Goal: Check status: Check status

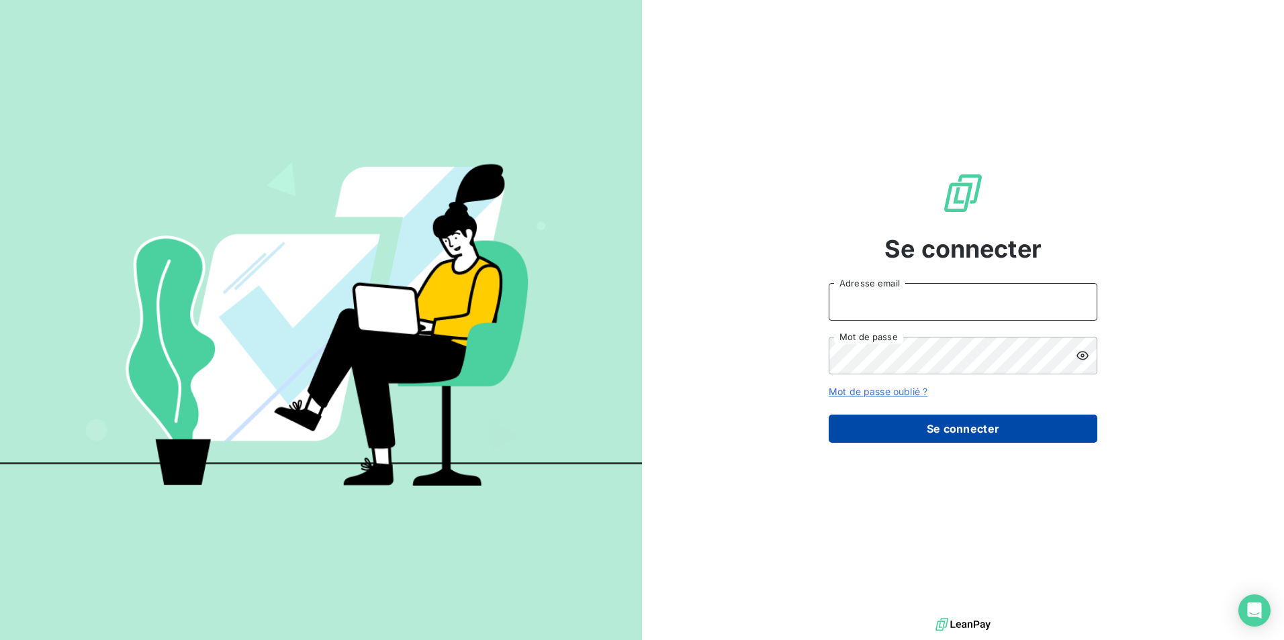
type input "[PERSON_NAME][EMAIL_ADDRESS][DOMAIN_NAME]"
click at [951, 428] on button "Se connecter" at bounding box center [962, 429] width 269 height 28
click at [947, 429] on button "Se connecter" at bounding box center [962, 429] width 269 height 28
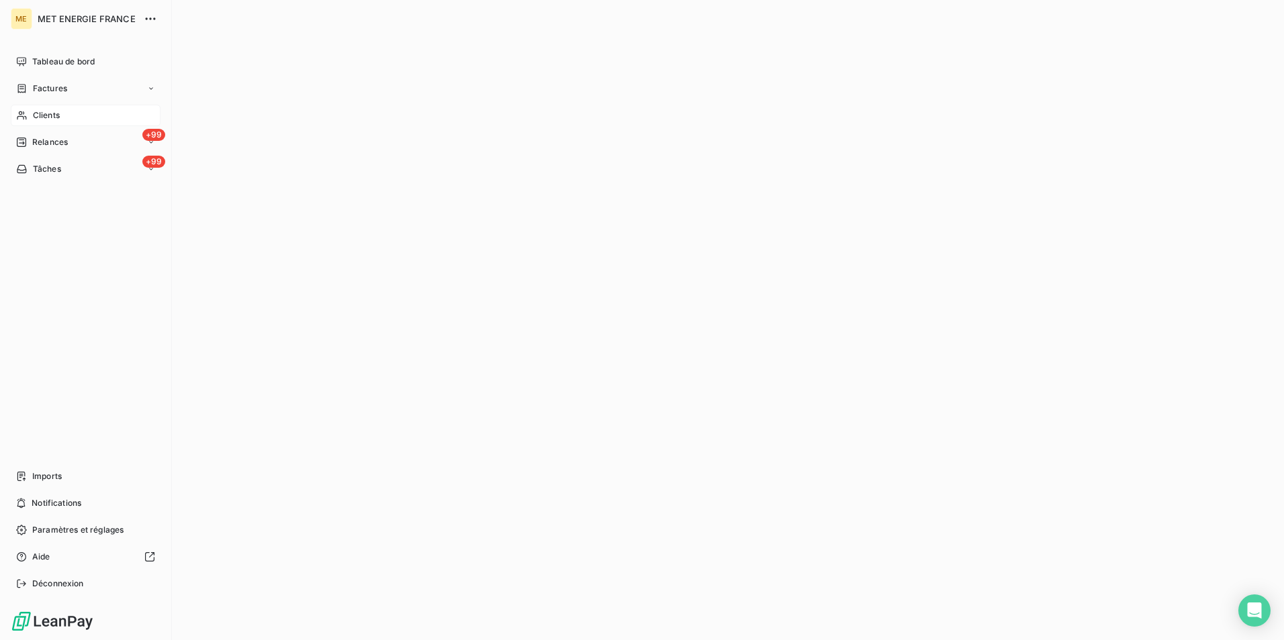
click at [45, 108] on div "Clients" at bounding box center [86, 115] width 150 height 21
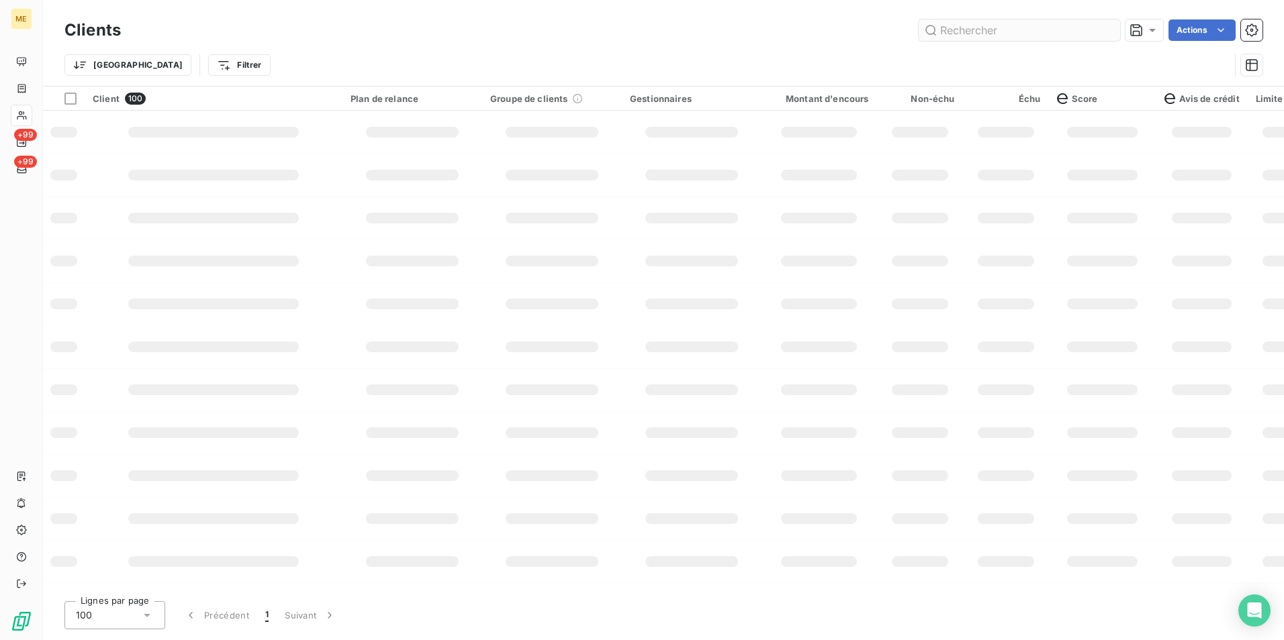
click at [994, 36] on input "text" at bounding box center [1018, 29] width 201 height 21
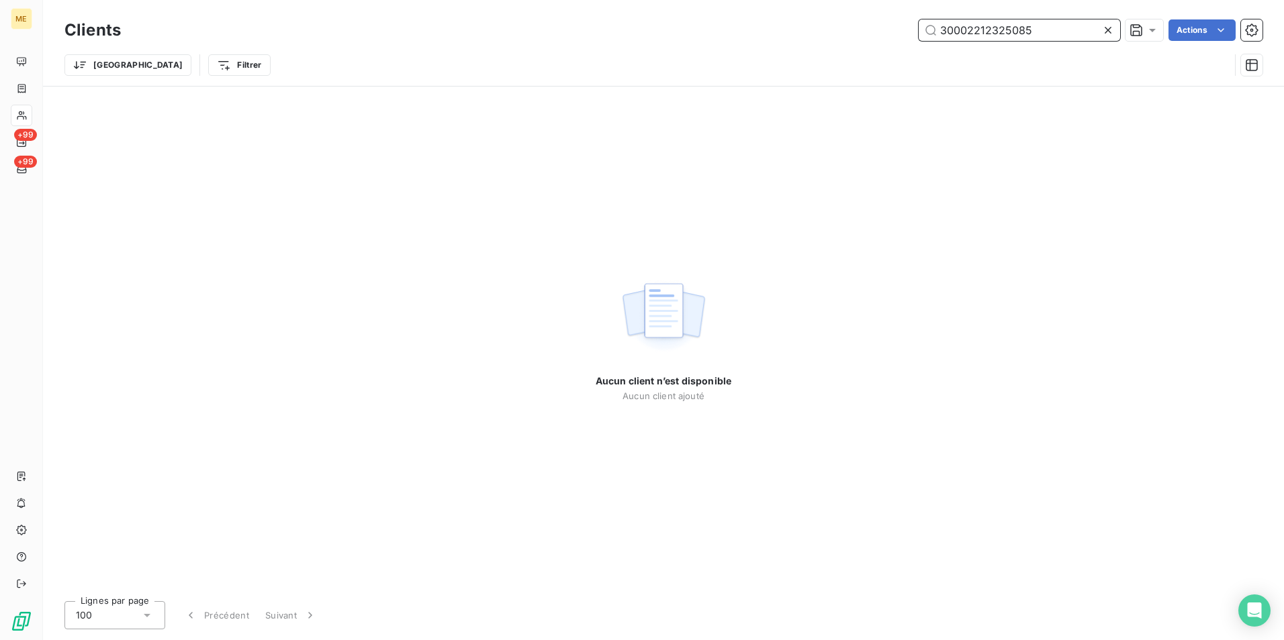
drag, startPoint x: 1040, startPoint y: 29, endPoint x: 642, endPoint y: 62, distance: 399.5
click at [642, 62] on div "Clients 30002212325085 Actions Trier Filtrer" at bounding box center [663, 51] width 1198 height 70
paste input "METFRA000019230"
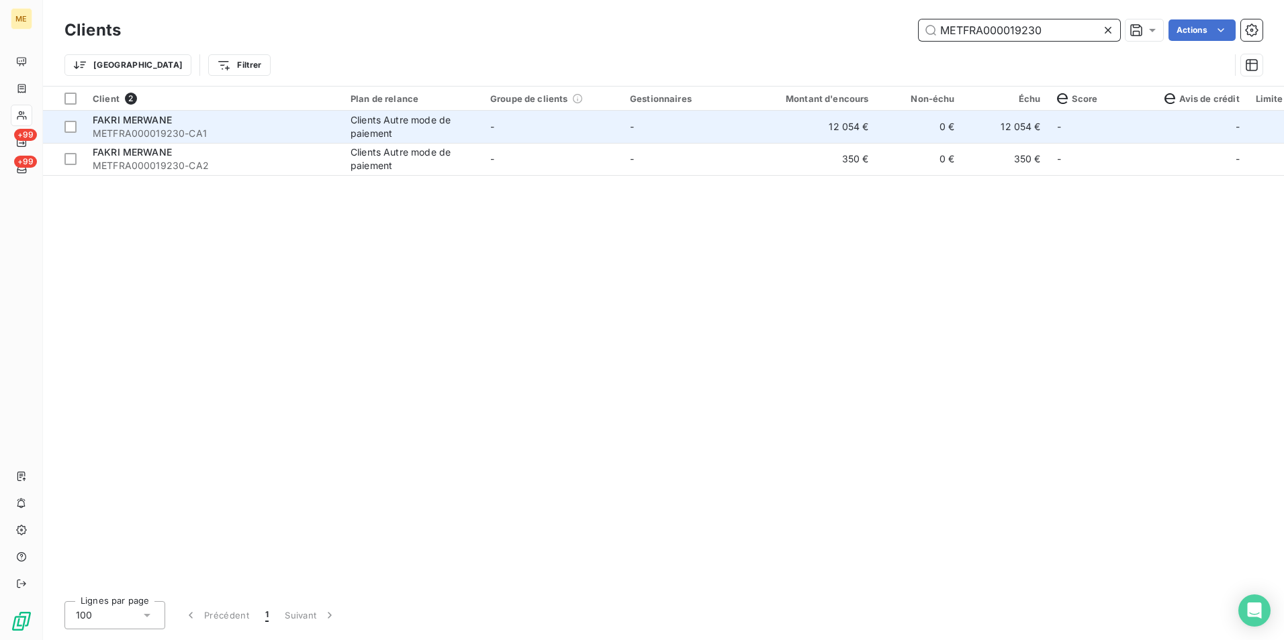
type input "METFRA000019230"
click at [551, 130] on td "-" at bounding box center [552, 127] width 140 height 32
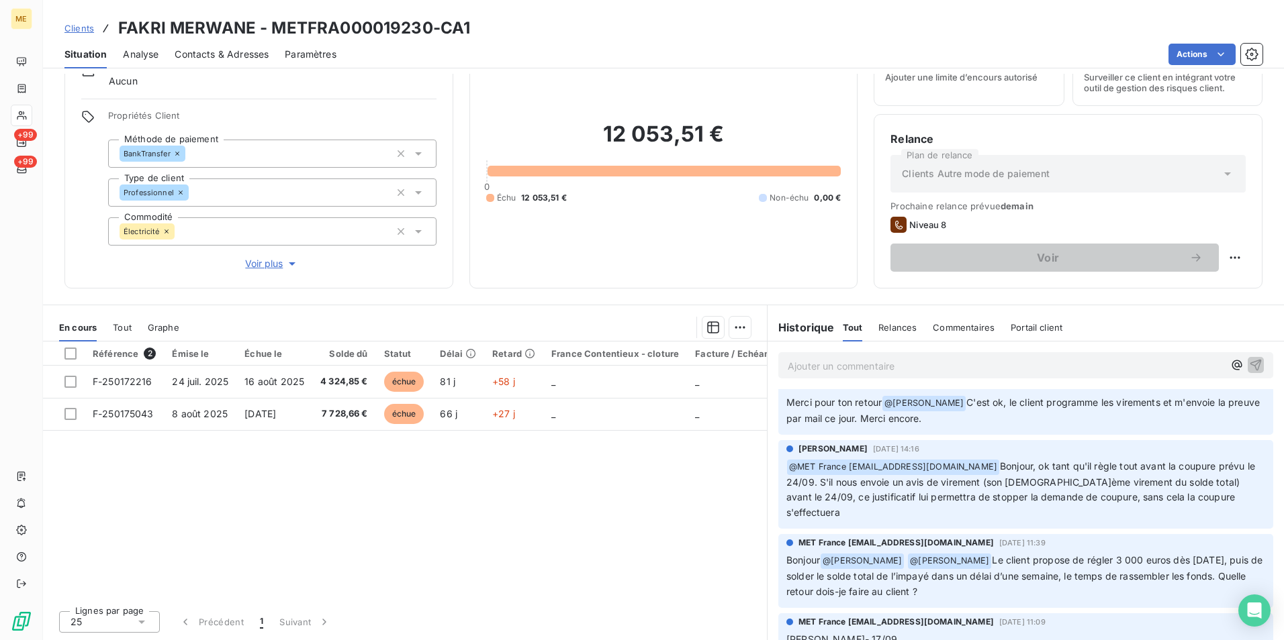
scroll to position [2417, 0]
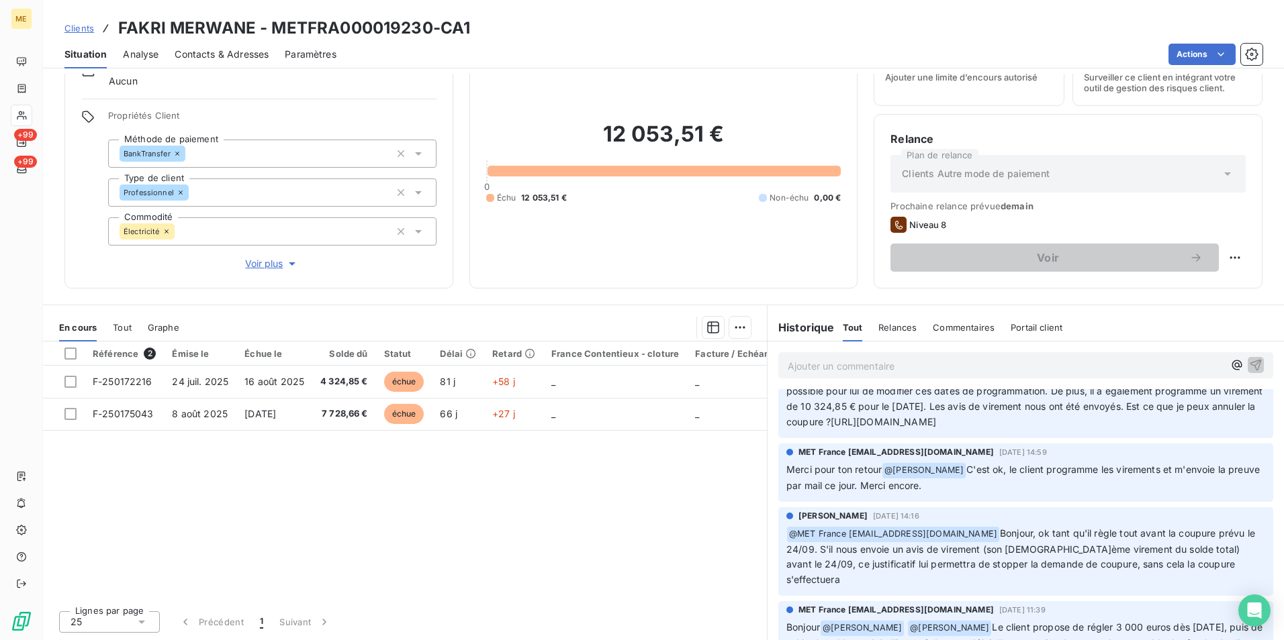
click at [816, 563] on span "Bonjour, ok tant qu'il règle tout avant la coupure prévu le 24/09. S'il nous en…" at bounding box center [1021, 557] width 471 height 58
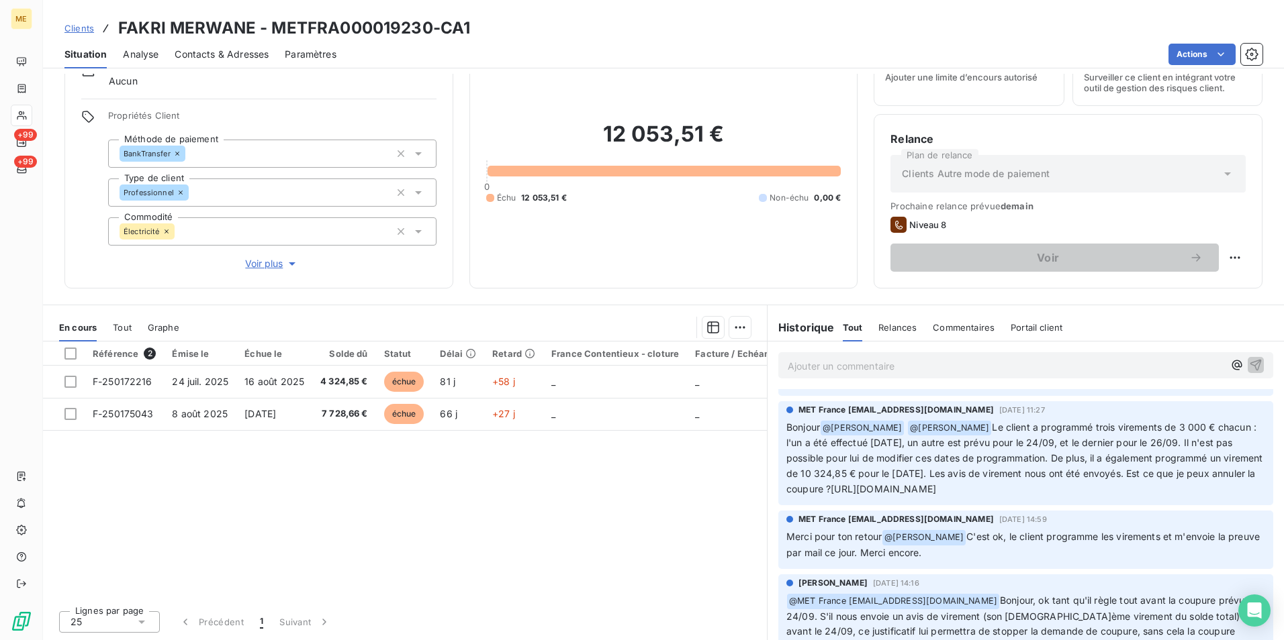
scroll to position [2283, 0]
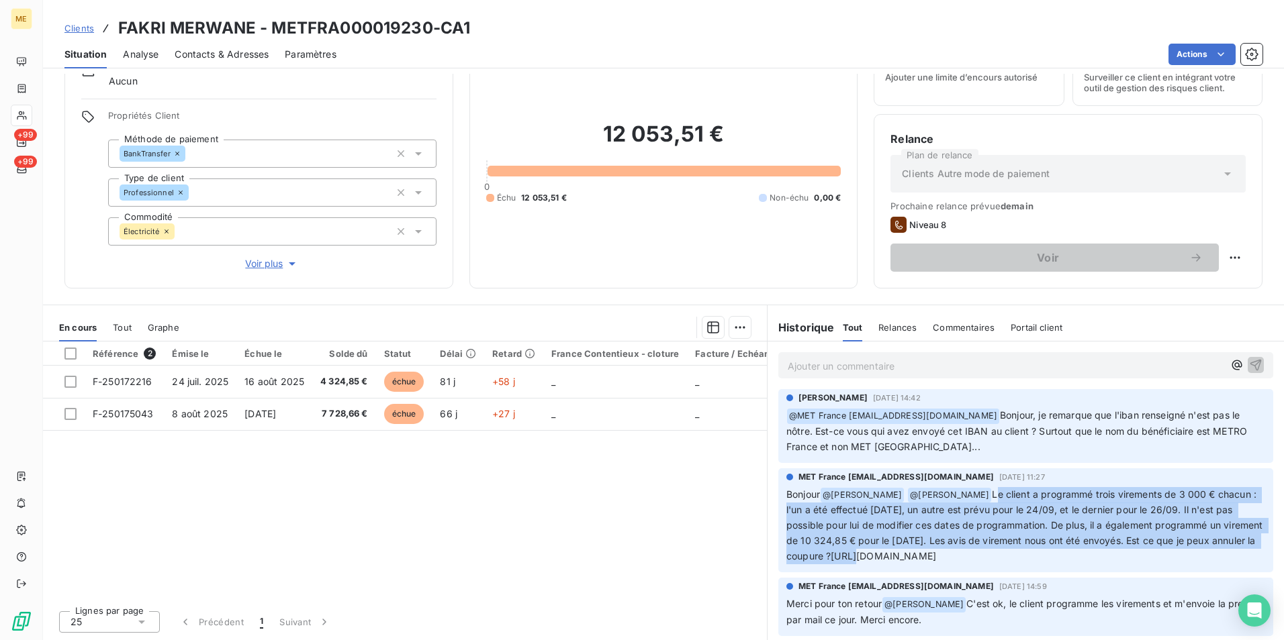
drag, startPoint x: 967, startPoint y: 513, endPoint x: 1160, endPoint y: 563, distance: 199.0
click at [1160, 563] on p "Bonjour @ [PERSON_NAME] @ [PERSON_NAME] Le client a programmé trois virements d…" at bounding box center [1025, 525] width 479 height 77
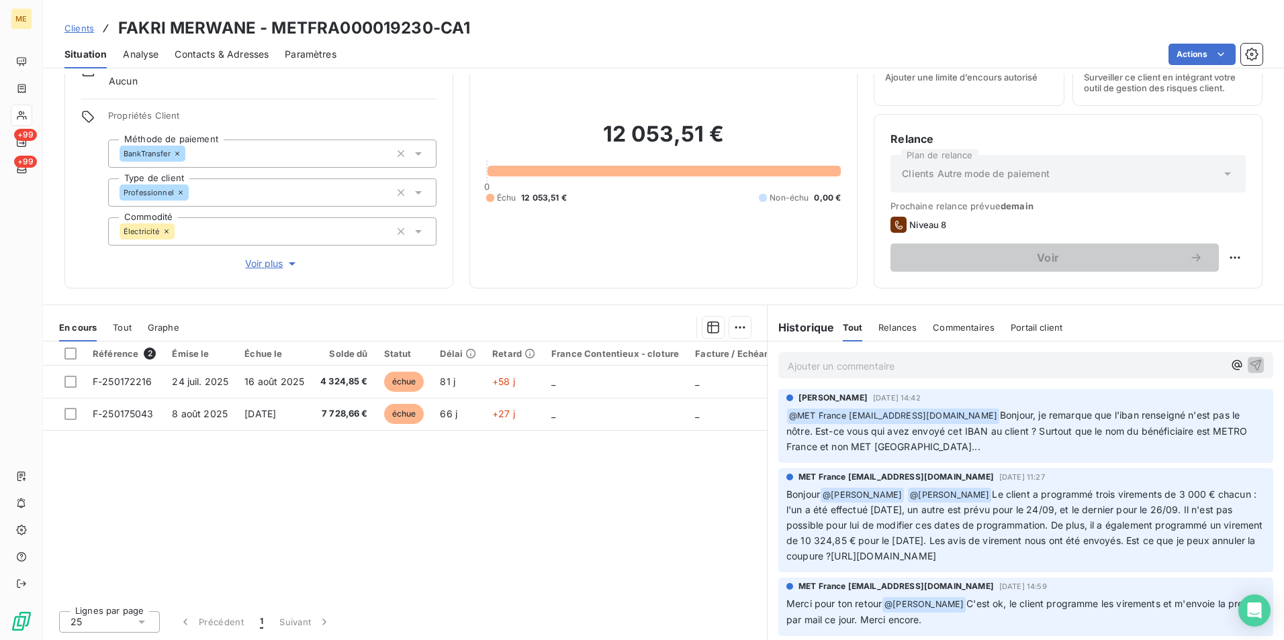
drag, startPoint x: 1160, startPoint y: 563, endPoint x: 1046, endPoint y: 571, distance: 114.4
click at [1046, 563] on span "Le client a programmé trois virements de 3 000 € chacun : l'un a été effectué […" at bounding box center [1025, 526] width 479 height 74
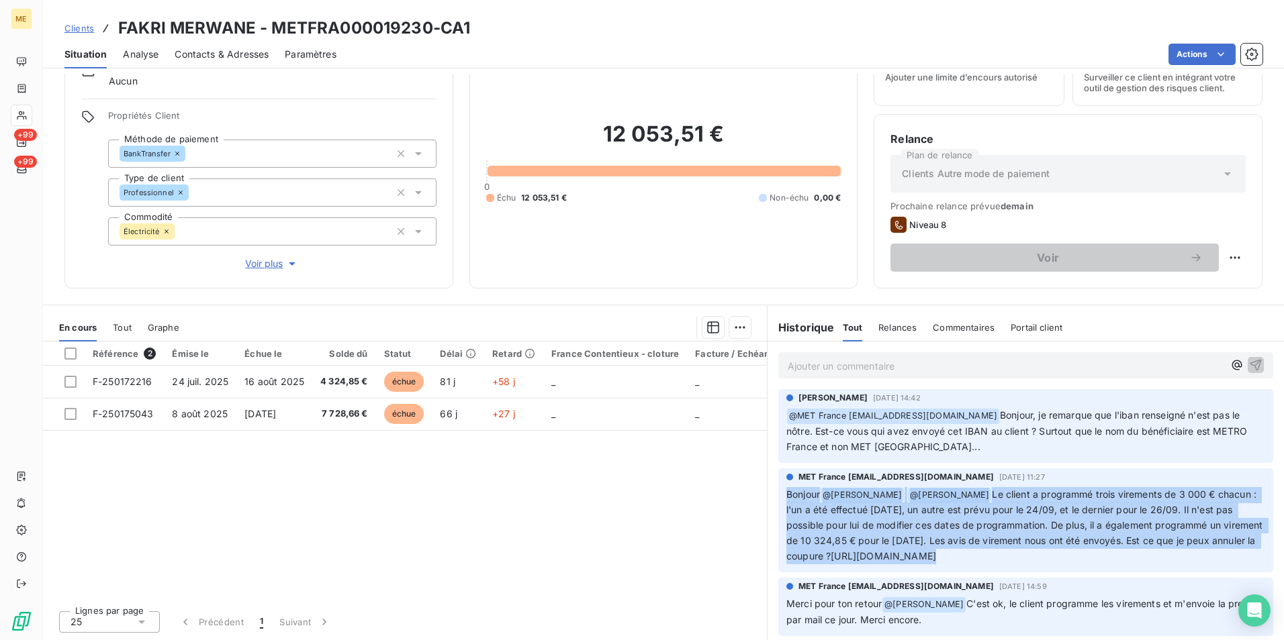
click at [1046, 563] on span "Le client a programmé trois virements de 3 000 € chacun : l'un a été effectué […" at bounding box center [1025, 526] width 479 height 74
click at [868, 563] on span "Le client a programmé trois virements de 3 000 € chacun : l'un a été effectué […" at bounding box center [1025, 526] width 479 height 74
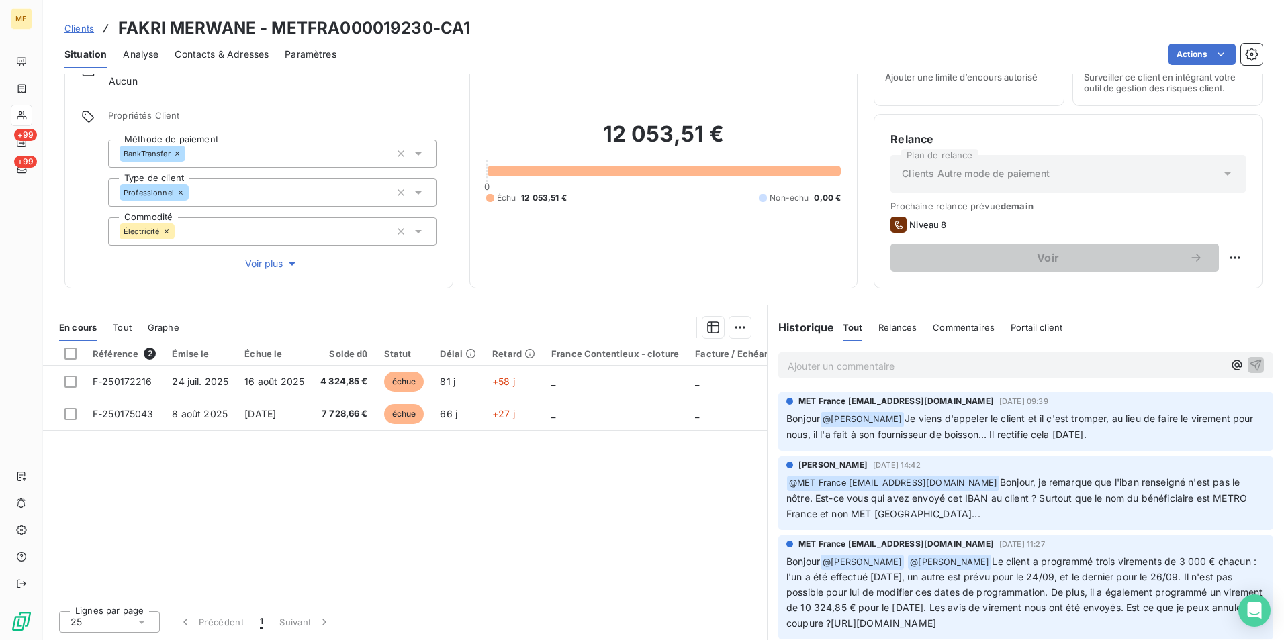
scroll to position [2148, 0]
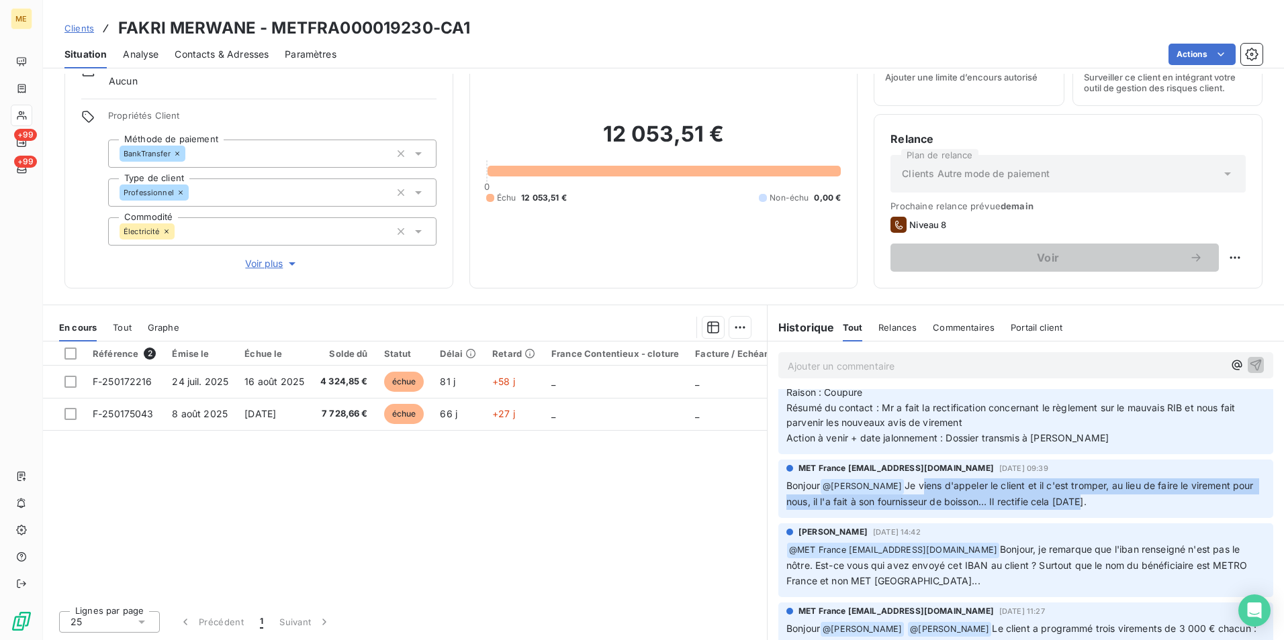
drag, startPoint x: 918, startPoint y: 498, endPoint x: 1100, endPoint y: 526, distance: 183.3
click at [1100, 518] on div "MET France [EMAIL_ADDRESS][DOMAIN_NAME] [DATE] 09:39 Bonjour @ [PERSON_NAME] Je…" at bounding box center [1025, 489] width 495 height 58
drag, startPoint x: 1100, startPoint y: 526, endPoint x: 1033, endPoint y: 496, distance: 72.7
click at [1033, 496] on span "Je viens d'appeler le client et il c'est tromper, au lieu de faire le virement …" at bounding box center [1021, 494] width 470 height 28
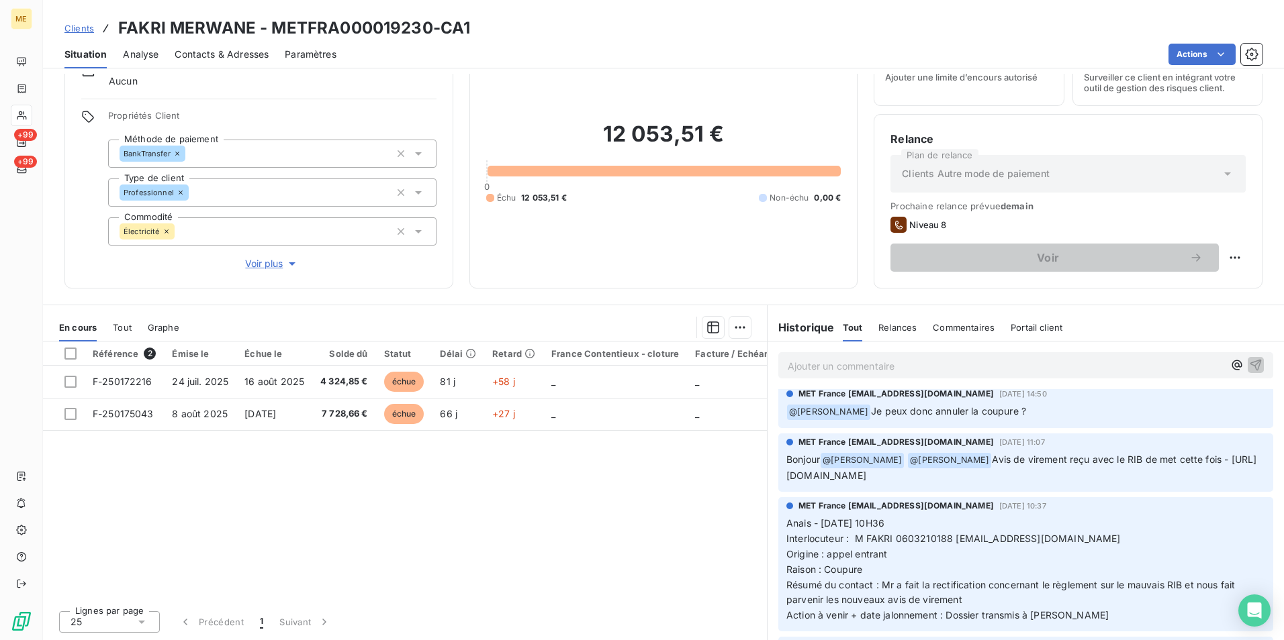
scroll to position [1947, 0]
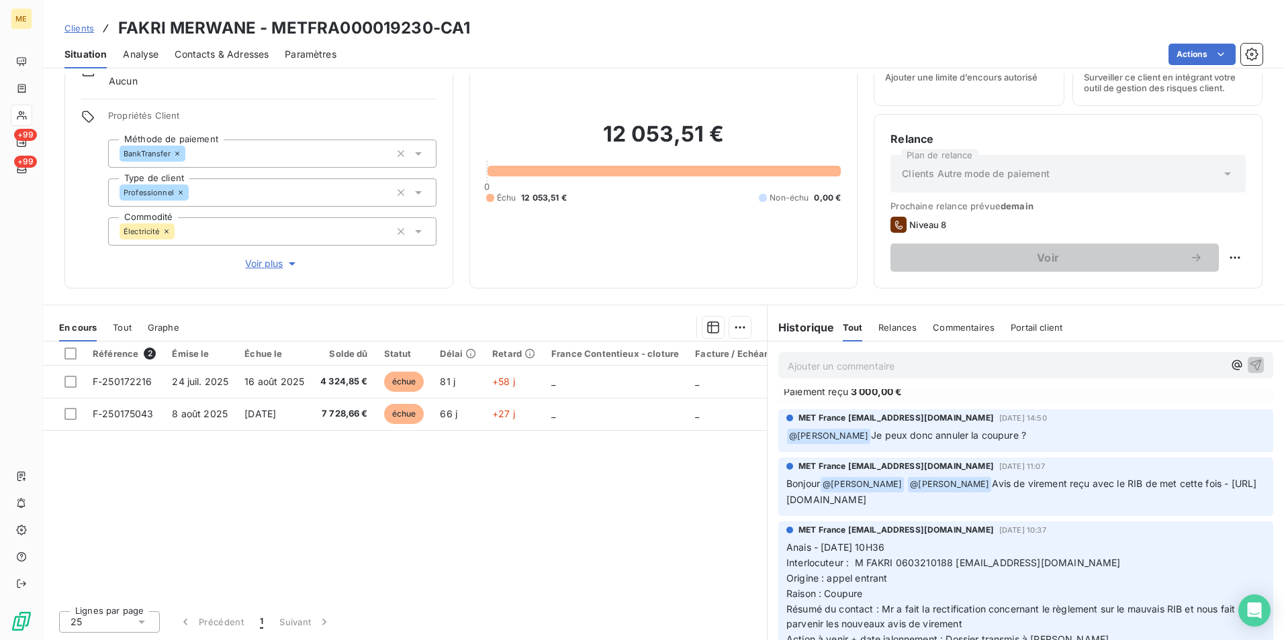
click at [992, 506] on span "Avis de virement reçu avec le RIB de met cette fois - [URL][DOMAIN_NAME]" at bounding box center [1021, 492] width 470 height 28
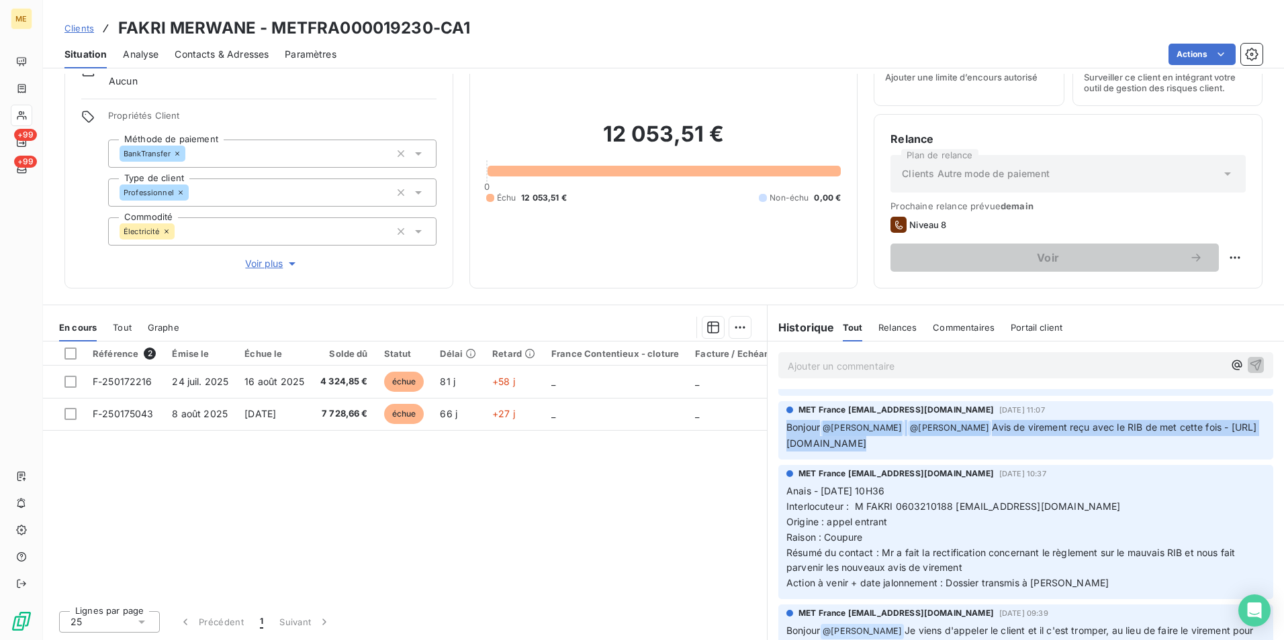
scroll to position [2014, 0]
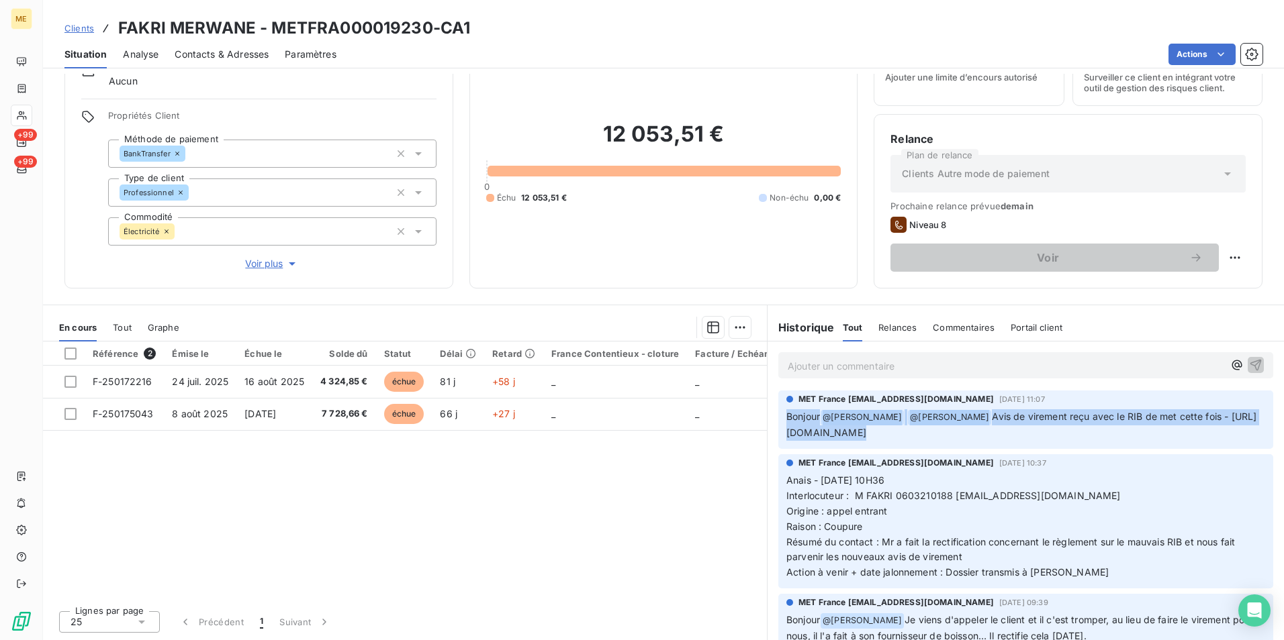
click at [1086, 441] on p "Bonjour @ [PERSON_NAME] @ [PERSON_NAME] Avis de virement reçu avec le RIB de me…" at bounding box center [1025, 426] width 479 height 32
click at [1087, 438] on span "Avis de virement reçu avec le RIB de met cette fois - [URL][DOMAIN_NAME]" at bounding box center [1021, 425] width 470 height 28
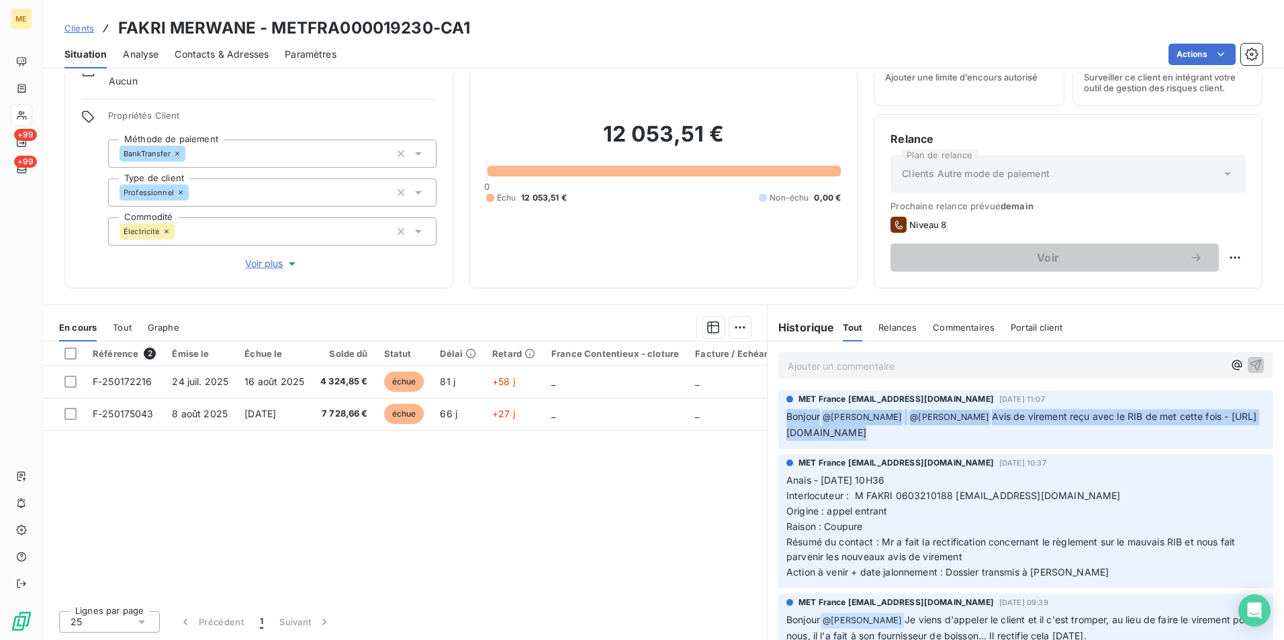
drag, startPoint x: 780, startPoint y: 449, endPoint x: 1274, endPoint y: 454, distance: 494.1
click at [1274, 454] on div "Informations client Gestionnaires Aucun Propriétés Client Méthode de paiement B…" at bounding box center [663, 357] width 1241 height 567
drag, startPoint x: 1274, startPoint y: 454, endPoint x: 1145, endPoint y: 450, distance: 128.9
copy span "[URL][DOMAIN_NAME]"
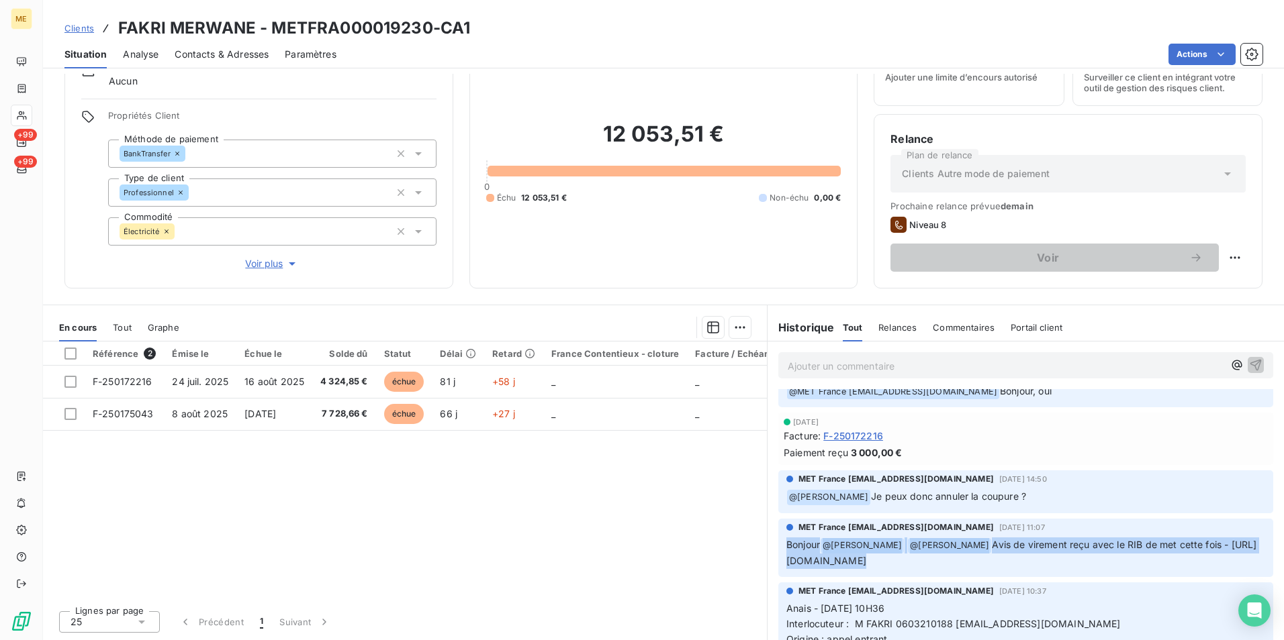
scroll to position [1880, 0]
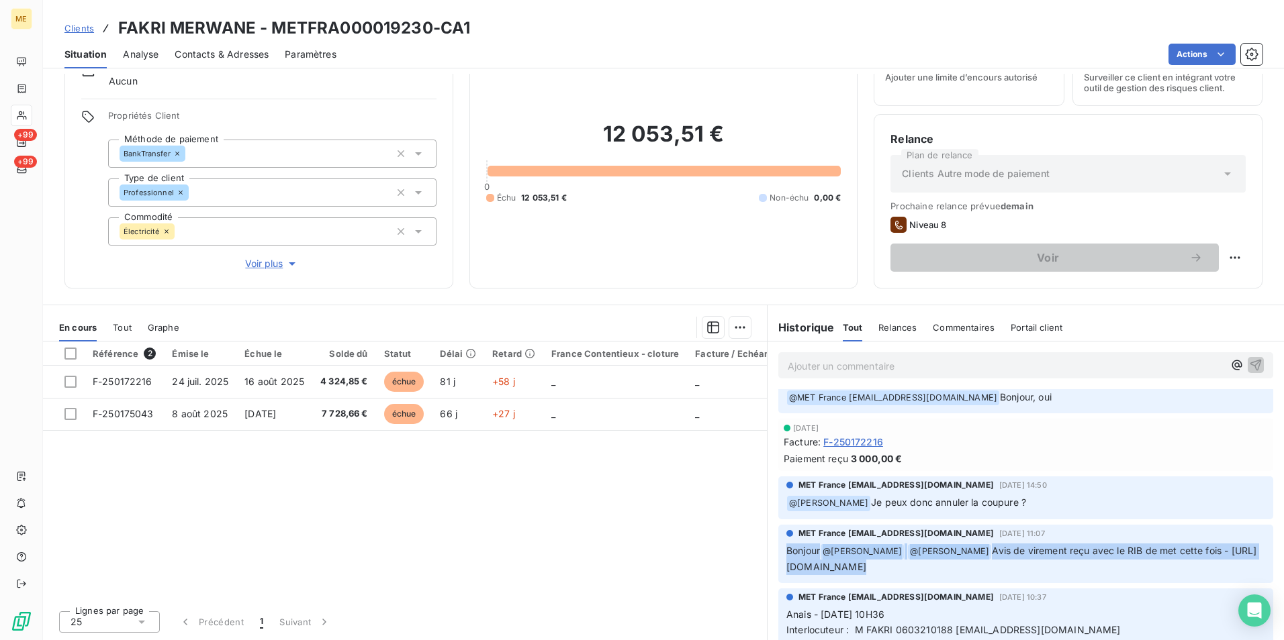
click at [862, 573] on span "Avis de virement reçu avec le RIB de met cette fois - [URL][DOMAIN_NAME]" at bounding box center [1021, 559] width 470 height 28
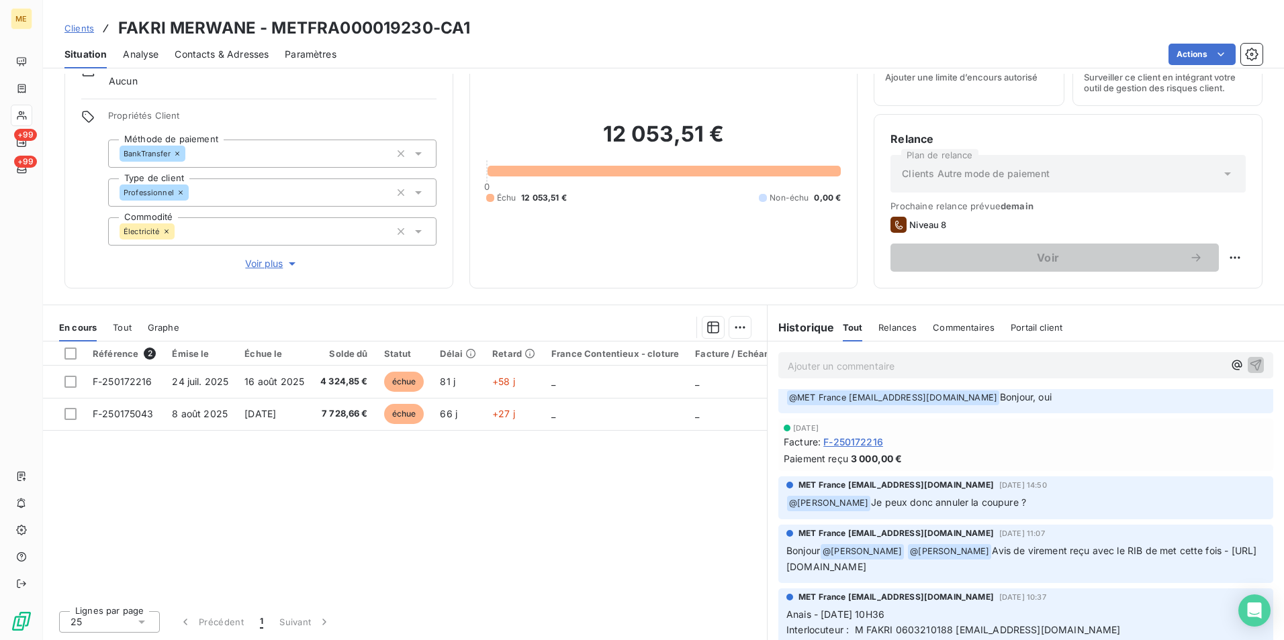
scroll to position [0, 0]
drag, startPoint x: 863, startPoint y: 580, endPoint x: 734, endPoint y: 579, distance: 128.9
click at [734, 579] on div "En cours Tout Graphe Référence 2 Émise le Échue le Solde dû Statut Délai Retard…" at bounding box center [663, 473] width 1241 height 336
drag, startPoint x: 734, startPoint y: 579, endPoint x: 671, endPoint y: 512, distance: 92.6
click at [671, 512] on div "Référence 2 Émise le Échue le Solde dû Statut Délai Retard France Contentieux -…" at bounding box center [405, 471] width 724 height 258
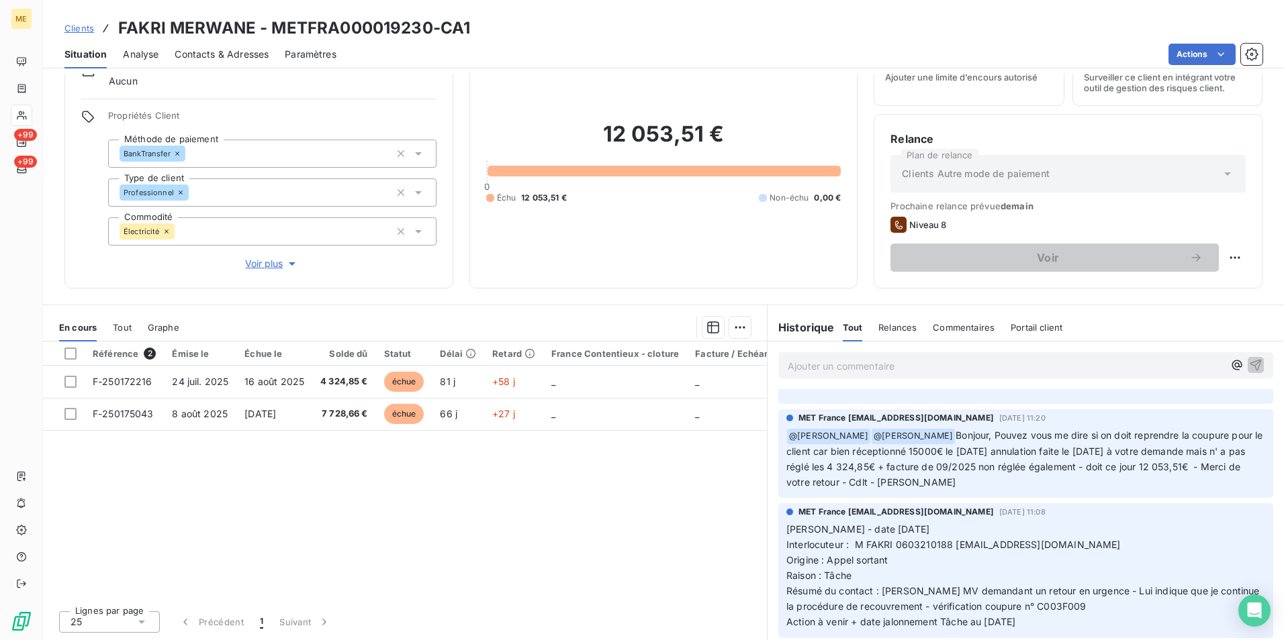
scroll to position [739, 0]
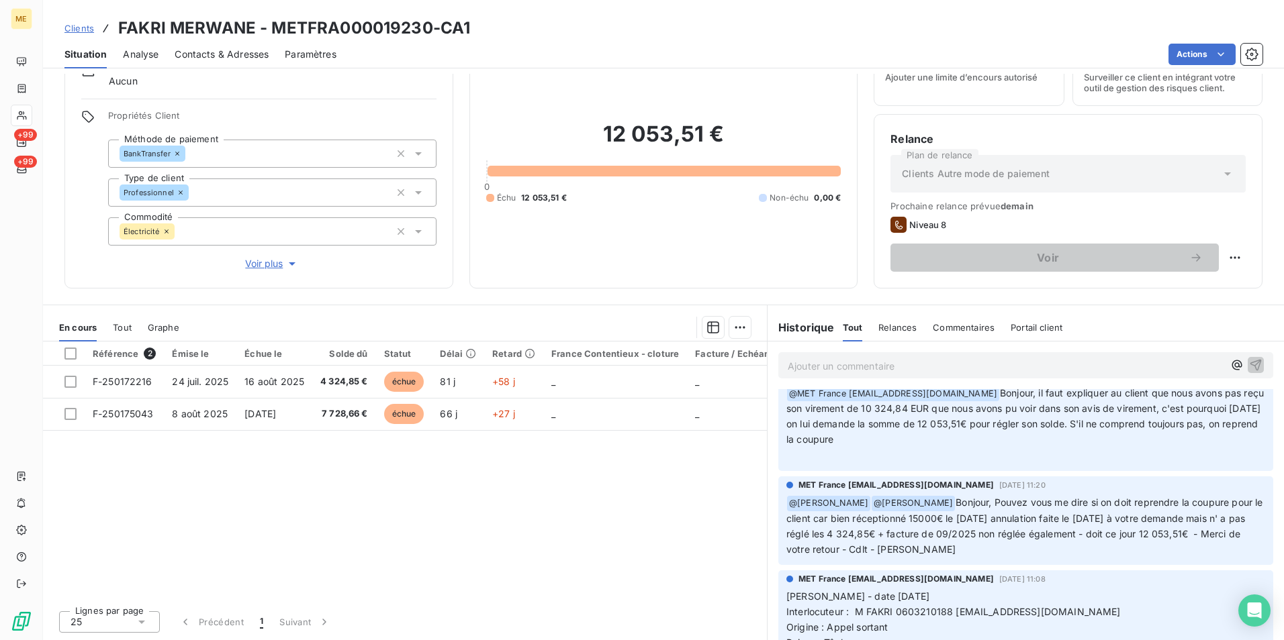
drag, startPoint x: 931, startPoint y: 500, endPoint x: 1127, endPoint y: 499, distance: 196.7
click at [1127, 499] on p "﻿ @ [PERSON_NAME] ﻿ @ [PERSON_NAME], Pouvez vous me dire si on doit reprendre l…" at bounding box center [1025, 526] width 479 height 62
drag, startPoint x: 1127, startPoint y: 499, endPoint x: 1116, endPoint y: 506, distance: 12.7
click at [1116, 506] on span "Bonjour, Pouvez vous me dire si on doit reprendre la coupure pour le client car…" at bounding box center [1025, 526] width 479 height 58
drag, startPoint x: 937, startPoint y: 504, endPoint x: 1082, endPoint y: 555, distance: 152.9
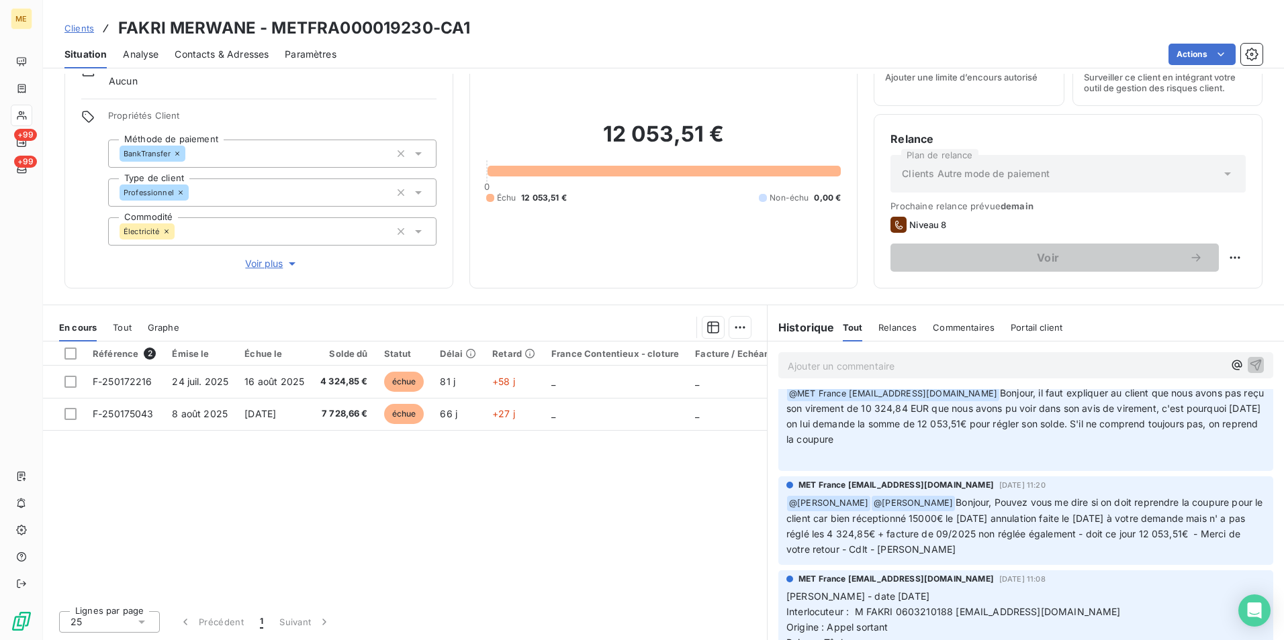
click at [1082, 555] on p "﻿ @ [PERSON_NAME] ﻿ @ [PERSON_NAME], Pouvez vous me dire si on doit reprendre l…" at bounding box center [1025, 526] width 479 height 62
drag, startPoint x: 1082, startPoint y: 555, endPoint x: 996, endPoint y: 545, distance: 85.8
click at [996, 545] on p "﻿ @ [PERSON_NAME] ﻿ @ [PERSON_NAME], Pouvez vous me dire si on doit reprendre l…" at bounding box center [1025, 526] width 479 height 62
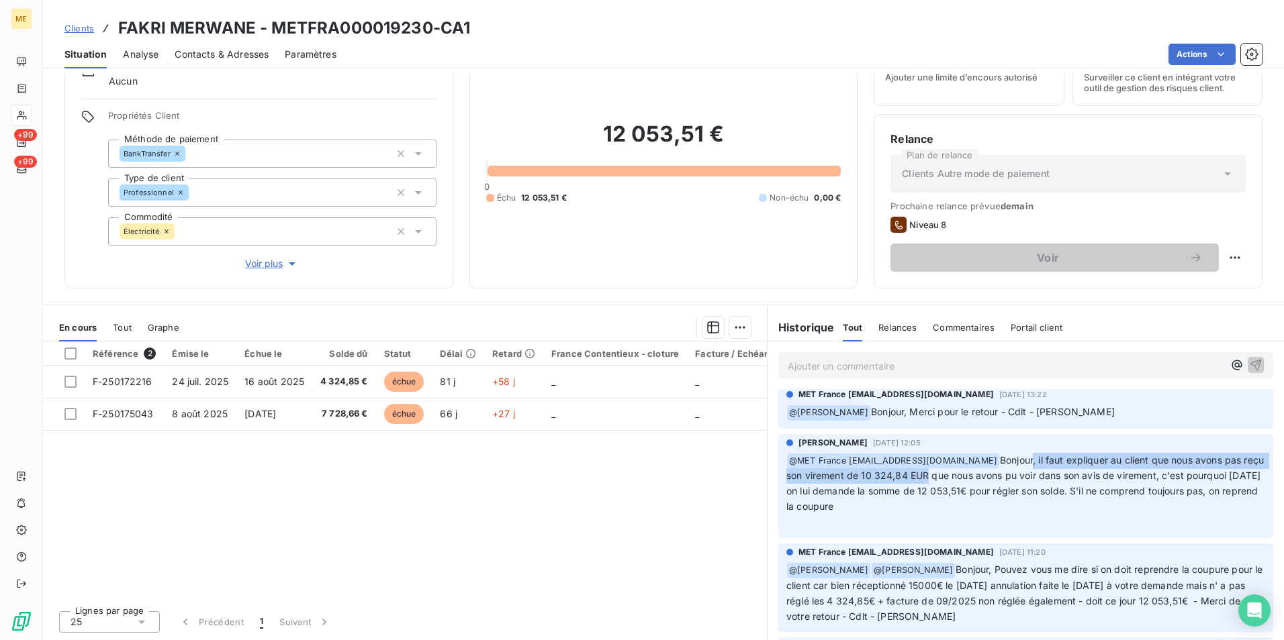
drag, startPoint x: 1027, startPoint y: 457, endPoint x: 937, endPoint y: 479, distance: 92.7
click at [937, 479] on span "Bonjour, il faut expliquer au client que nous avons pas reçu son virement de 10…" at bounding box center [1026, 484] width 480 height 58
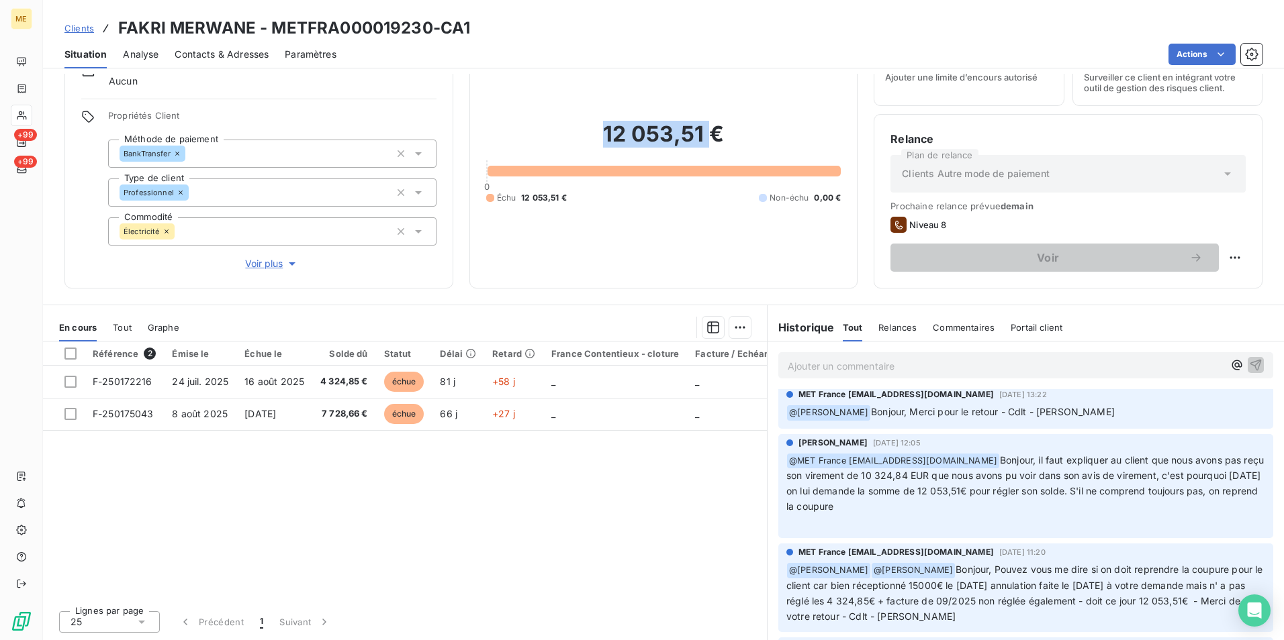
drag, startPoint x: 591, startPoint y: 138, endPoint x: 705, endPoint y: 134, distance: 113.5
click at [705, 134] on h2 "12 053,51 €" at bounding box center [663, 141] width 355 height 40
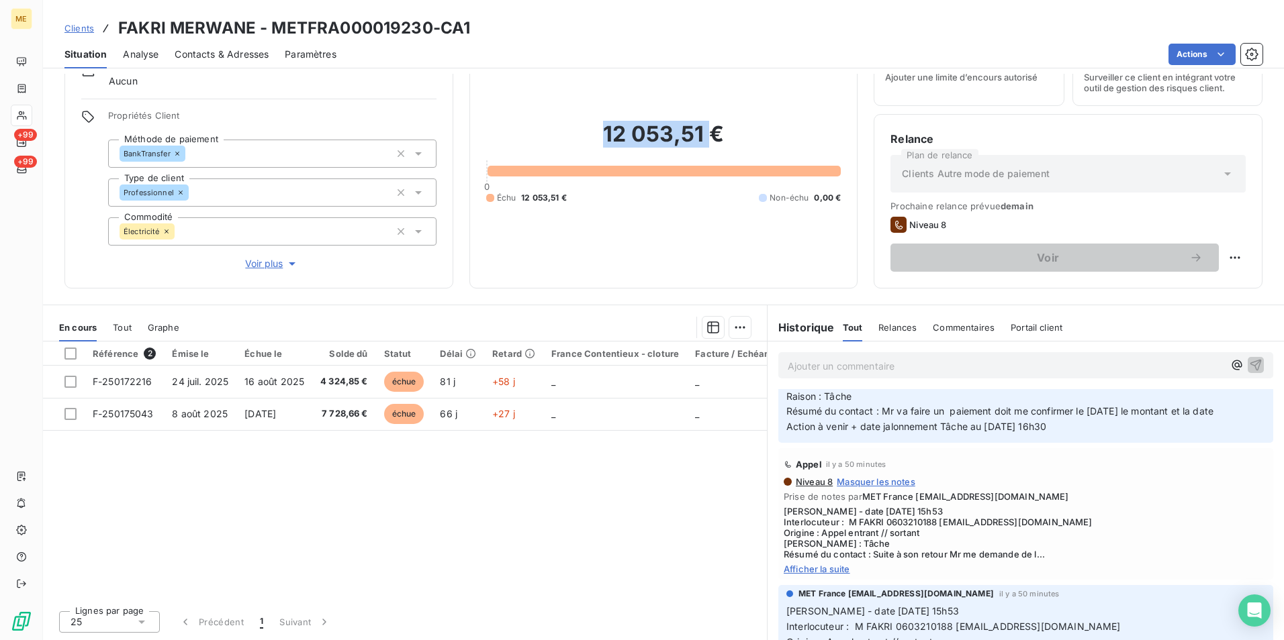
scroll to position [67, 0]
click at [842, 573] on span "Afficher la suite" at bounding box center [1025, 570] width 484 height 11
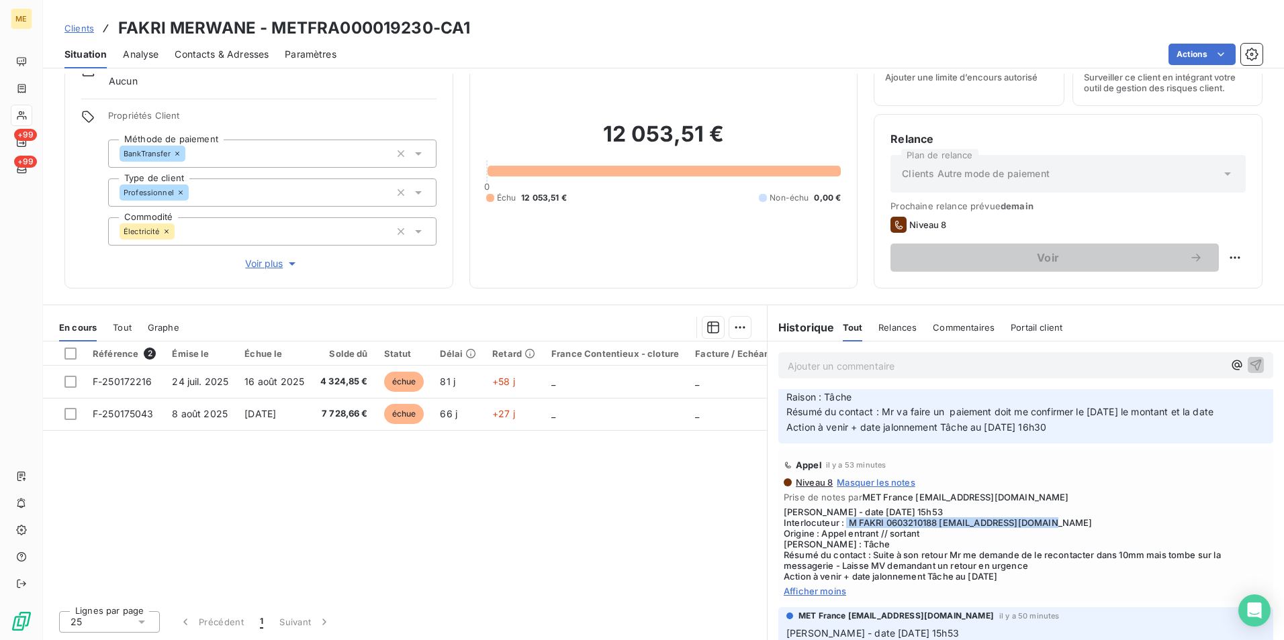
drag, startPoint x: 847, startPoint y: 520, endPoint x: 1063, endPoint y: 523, distance: 216.2
click at [1063, 523] on span "[PERSON_NAME] - date [DATE] 15h53 Interlocuteur : M FAKRI 0603210188 [EMAIL_ADD…" at bounding box center [1025, 544] width 484 height 75
click at [893, 555] on span "[PERSON_NAME] - date [DATE] 15h53 Interlocuteur : M FAKRI 0603210188 [EMAIL_ADD…" at bounding box center [1025, 544] width 484 height 75
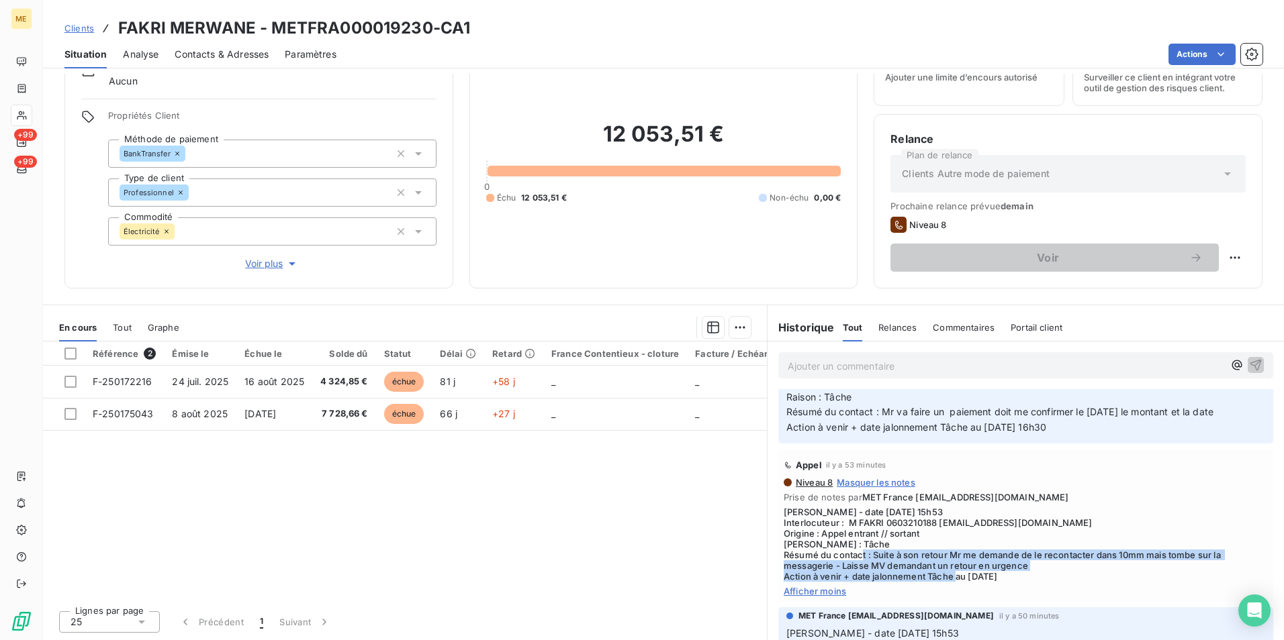
drag, startPoint x: 902, startPoint y: 554, endPoint x: 1043, endPoint y: 575, distance: 142.5
click at [1043, 575] on span "[PERSON_NAME] - date [DATE] 15h53 Interlocuteur : M FAKRI 0603210188 [EMAIL_ADD…" at bounding box center [1025, 544] width 484 height 75
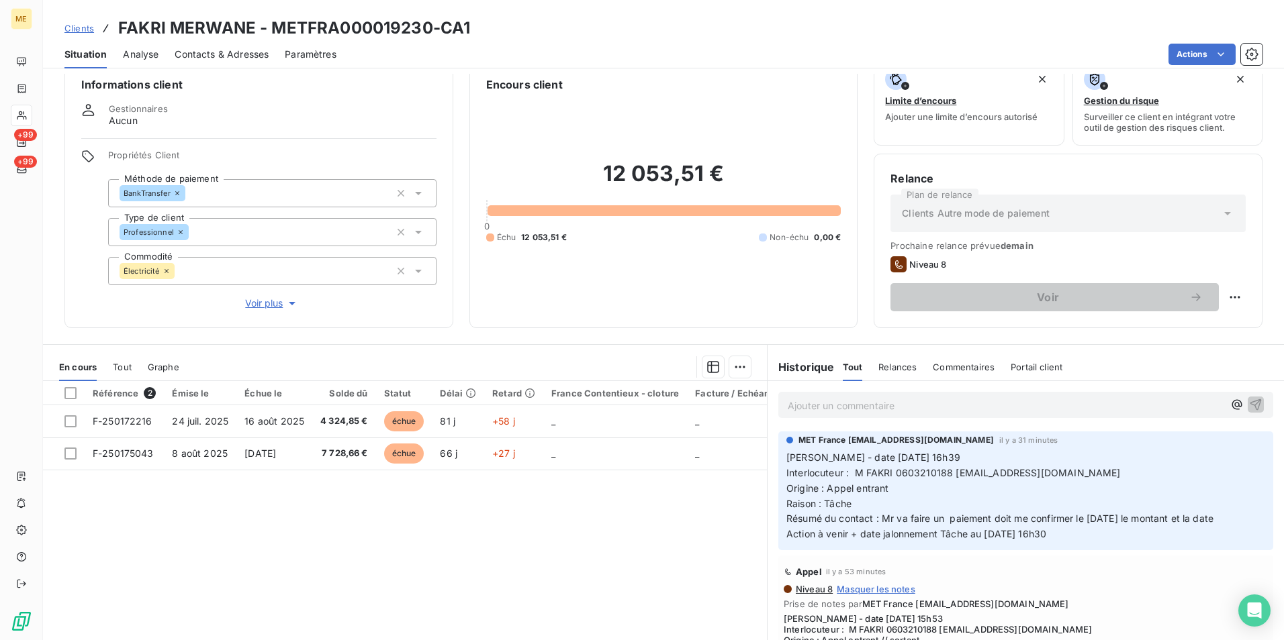
scroll to position [0, 0]
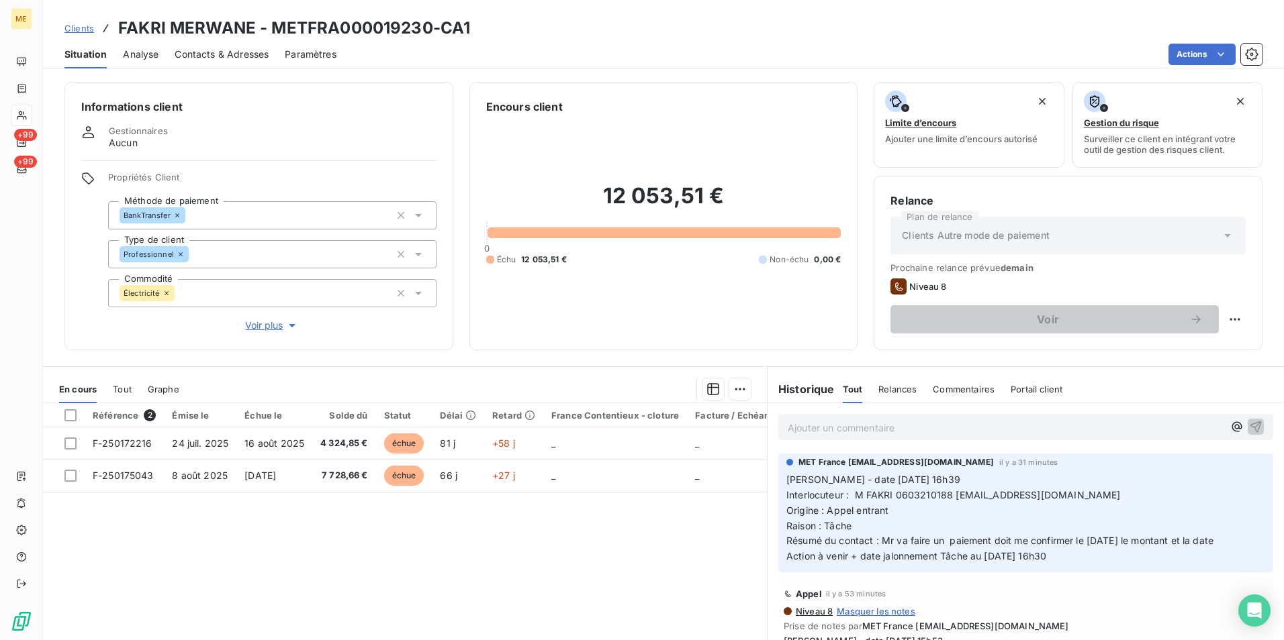
drag, startPoint x: 877, startPoint y: 543, endPoint x: 1082, endPoint y: 564, distance: 205.8
click at [1082, 564] on p "[PERSON_NAME] - date [DATE] 16h39 Interlocuteur : M FAKRI 0603210188 [EMAIL_ADD…" at bounding box center [1025, 519] width 479 height 92
click at [957, 522] on p "[PERSON_NAME] - date [DATE] 16h39 Interlocuteur : M FAKRI 0603210188 [EMAIL_ADD…" at bounding box center [1025, 519] width 479 height 92
